Goal: Transaction & Acquisition: Purchase product/service

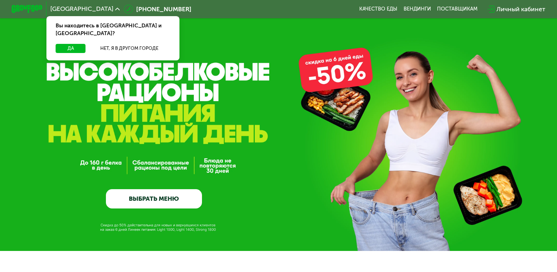
click at [276, 182] on div "GrowFood — доставка правильного питания ВЫБРАТЬ МЕНЮ" at bounding box center [278, 149] width 557 height 120
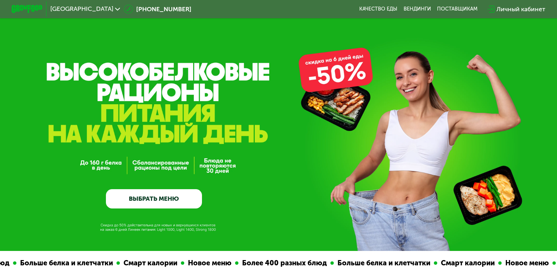
click at [209, 83] on div "GrowFood — доставка правильного питания ВЫБРАТЬ МЕНЮ" at bounding box center [278, 125] width 557 height 251
click at [232, 172] on div "GrowFood — доставка правильного питания ВЫБРАТЬ МЕНЮ" at bounding box center [278, 149] width 557 height 120
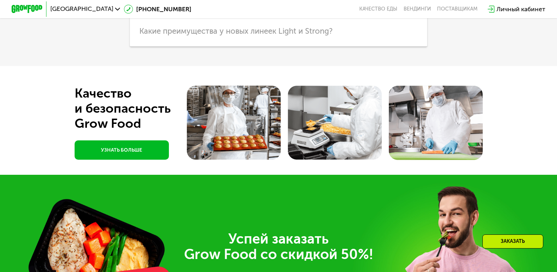
scroll to position [1845, 0]
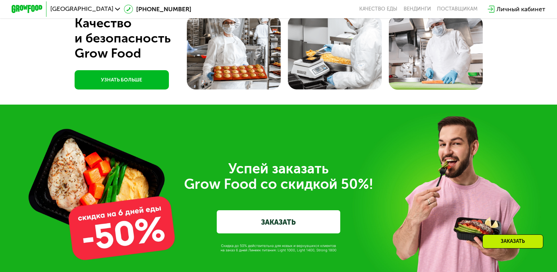
click at [283, 234] on link "ЗАКАЗАТЬ" at bounding box center [279, 222] width 124 height 23
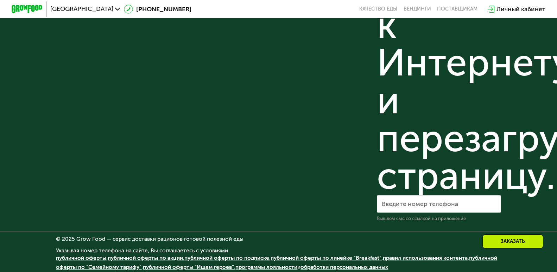
scroll to position [2563, 0]
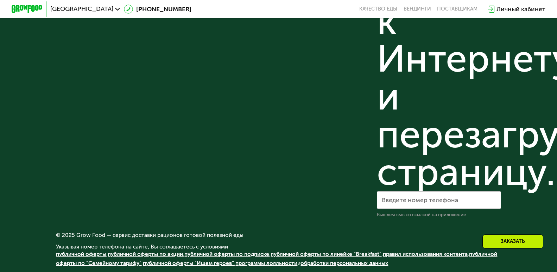
click at [244, 252] on link "публичной оферты по подписке" at bounding box center [226, 254] width 85 height 6
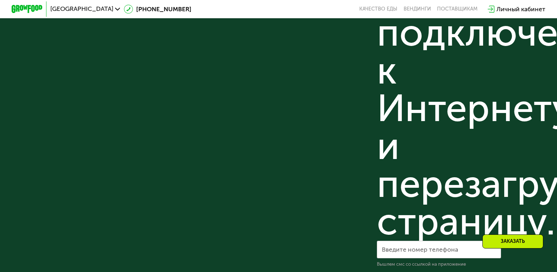
scroll to position [2316, 0]
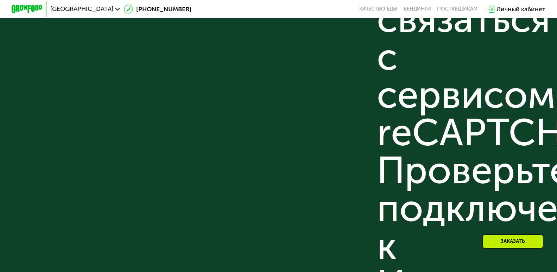
click at [437, 169] on div "Не удается связаться с сервисом reCAPTCHA. Проверьте подключение к Интернету и …" at bounding box center [439, 171] width 124 height 493
